Goal: Book appointment/travel/reservation

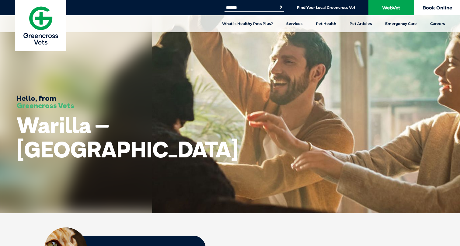
click at [440, 7] on link "Book Online" at bounding box center [437, 7] width 46 height 15
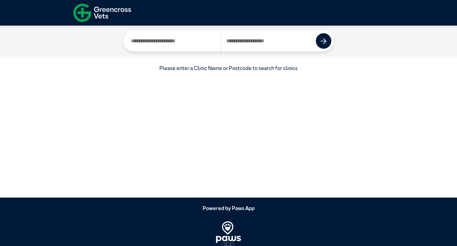
click at [82, 14] on img at bounding box center [102, 13] width 58 height 23
